Goal: Find specific page/section: Find specific page/section

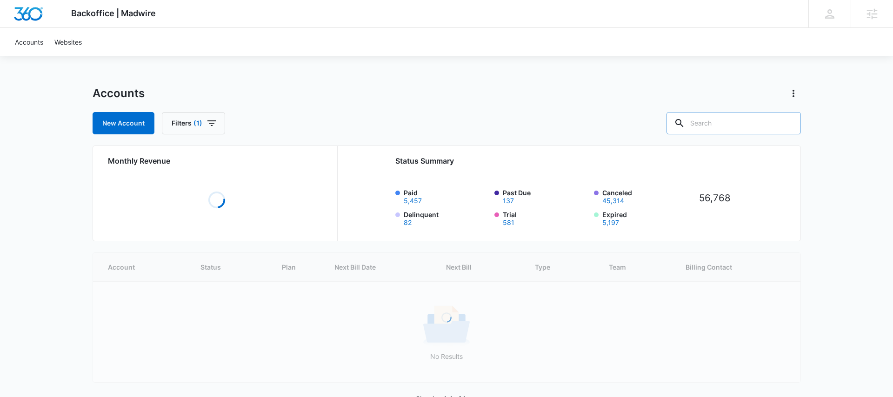
click at [730, 117] on input "text" at bounding box center [733, 123] width 134 height 22
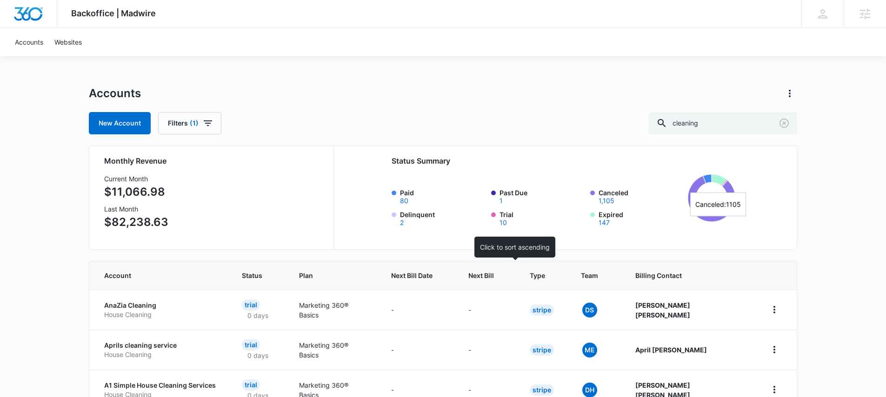
click at [498, 285] on th "Next Bill" at bounding box center [487, 275] width 61 height 28
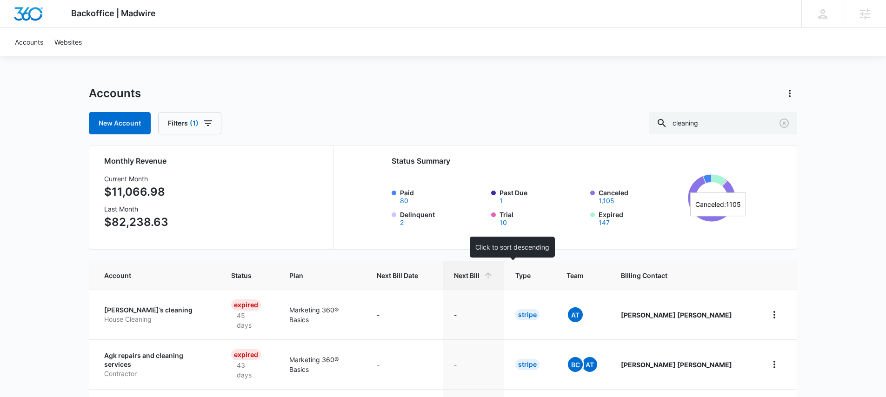
click at [479, 279] on span "Next Bill" at bounding box center [467, 276] width 26 height 10
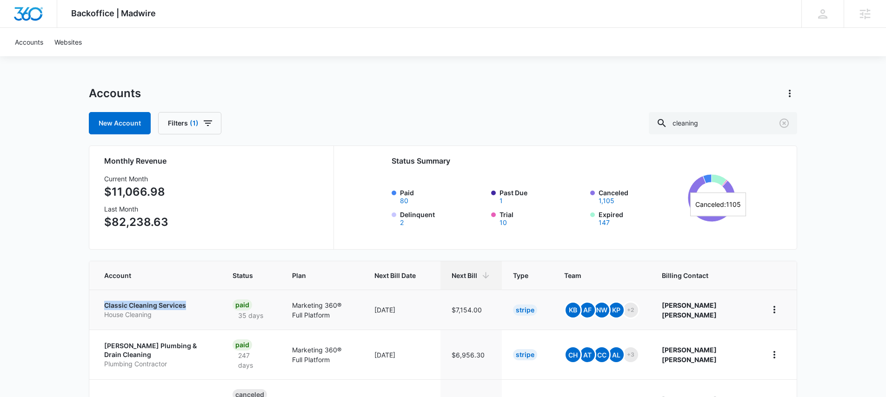
drag, startPoint x: 94, startPoint y: 300, endPoint x: 198, endPoint y: 309, distance: 104.0
click at [198, 309] on td "Classic Cleaning Services House Cleaning" at bounding box center [155, 310] width 132 height 40
copy p "Classic Cleaning Services"
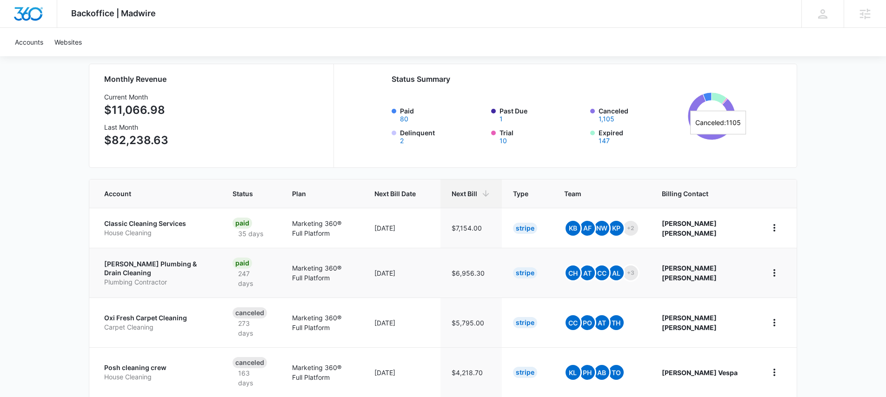
drag, startPoint x: 89, startPoint y: 267, endPoint x: 194, endPoint y: 269, distance: 105.1
click at [194, 269] on td "[PERSON_NAME] Plumbing & Drain Cleaning Plumbing Contractor" at bounding box center [155, 273] width 132 height 50
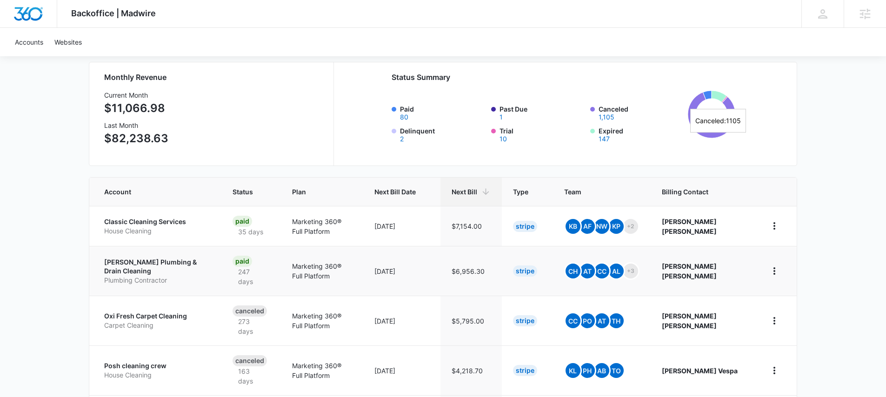
scroll to position [0, 0]
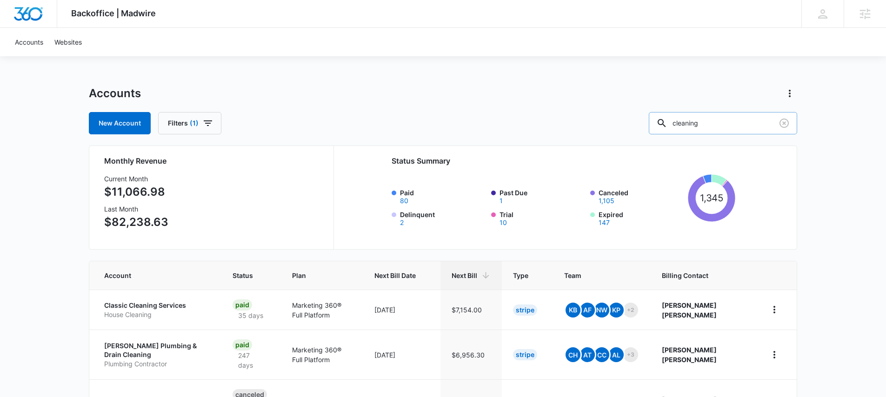
click at [750, 117] on input "cleaning" at bounding box center [723, 123] width 148 height 22
type input "h"
type input "clean"
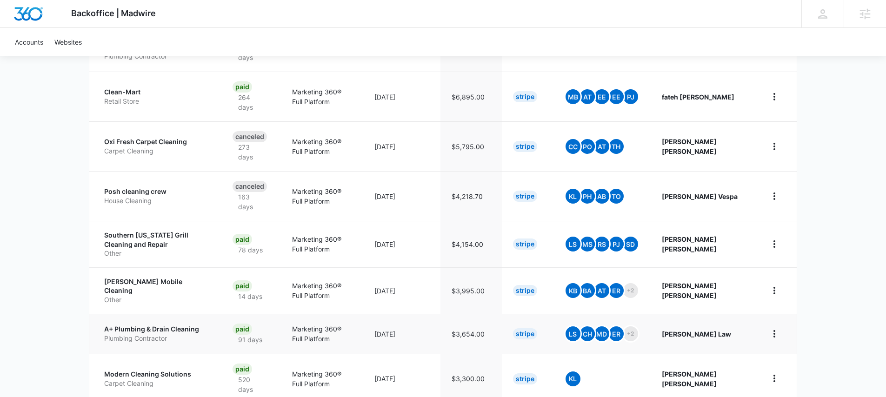
scroll to position [322, 0]
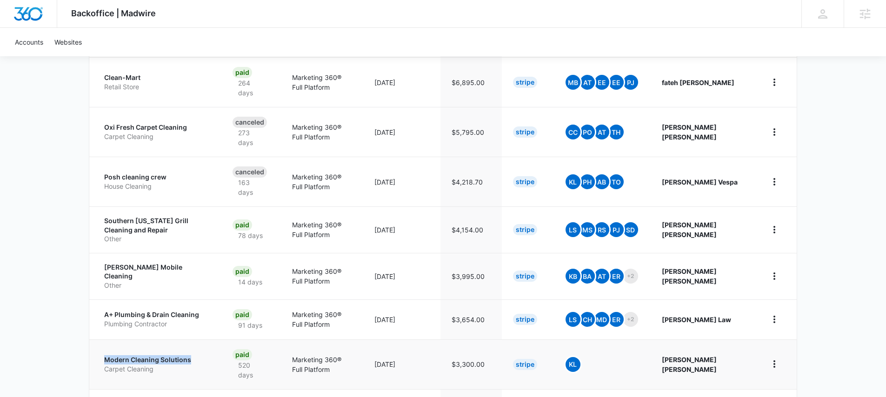
drag, startPoint x: 100, startPoint y: 350, endPoint x: 192, endPoint y: 352, distance: 93.0
click at [193, 352] on td "Modern Cleaning Solutions Carpet Cleaning" at bounding box center [155, 364] width 132 height 50
copy p "Modern Cleaning Solutions"
